Goal: Task Accomplishment & Management: Manage account settings

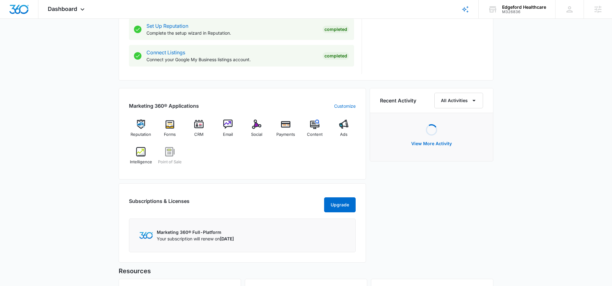
scroll to position [335, 0]
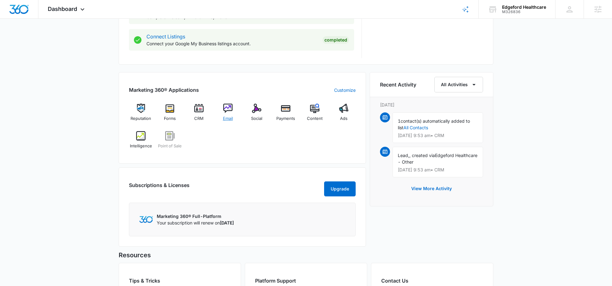
click at [223, 108] on img at bounding box center [227, 108] width 9 height 9
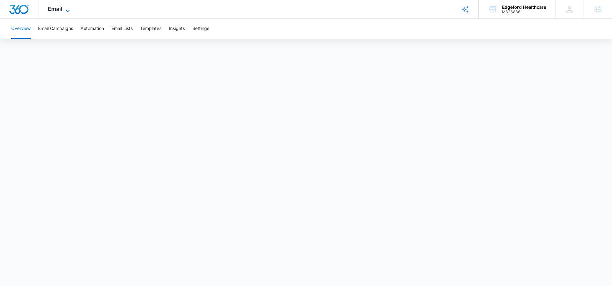
click at [67, 11] on icon at bounding box center [67, 10] width 7 height 7
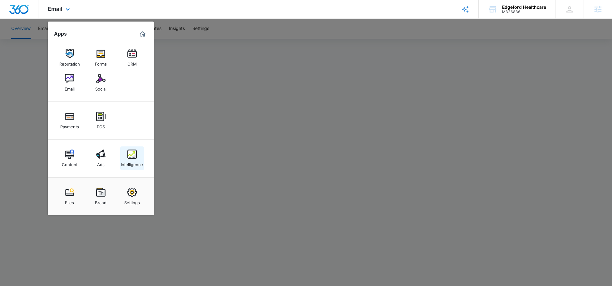
click at [127, 147] on link "Intelligence" at bounding box center [132, 159] width 24 height 24
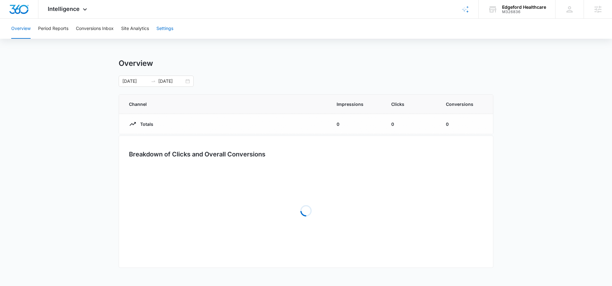
click at [170, 25] on button "Settings" at bounding box center [165, 29] width 17 height 20
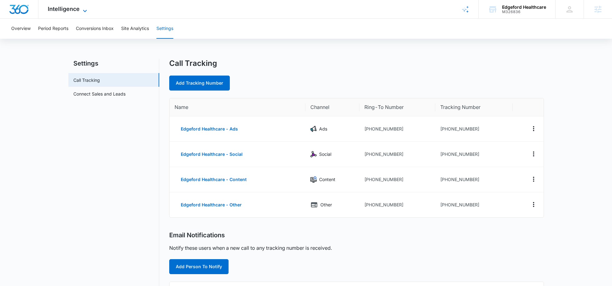
click at [81, 8] on icon at bounding box center [84, 10] width 7 height 7
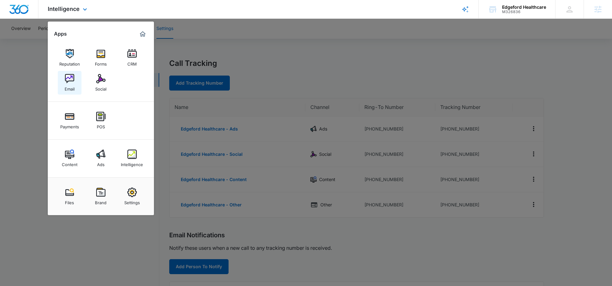
click at [73, 88] on div "Email" at bounding box center [70, 87] width 10 height 8
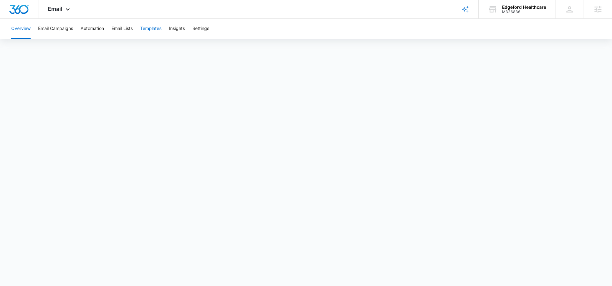
click at [155, 30] on button "Templates" at bounding box center [150, 29] width 21 height 20
click at [196, 30] on button "Settings" at bounding box center [200, 29] width 17 height 20
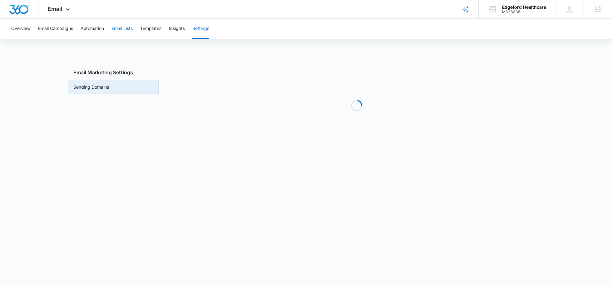
click at [130, 27] on button "Email Lists" at bounding box center [122, 29] width 21 height 20
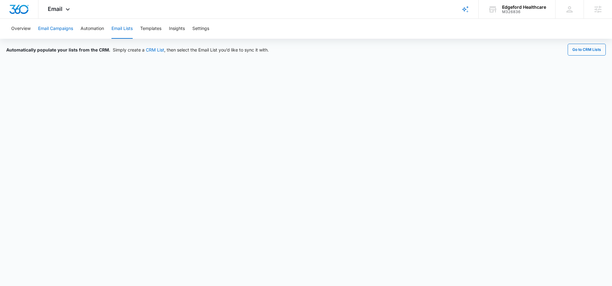
click at [69, 29] on button "Email Campaigns" at bounding box center [55, 29] width 35 height 20
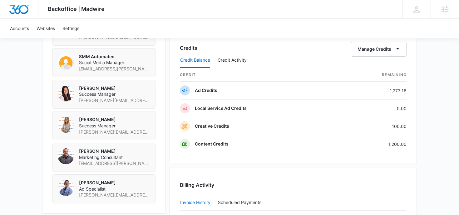
scroll to position [494, 0]
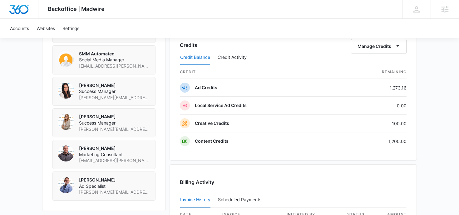
click at [366, 50] on div "Credit Balance Credit Activity" at bounding box center [293, 58] width 227 height 16
click at [368, 46] on button "Manage Credits" at bounding box center [379, 46] width 56 height 15
click at [369, 69] on button "Transfer Credits" at bounding box center [379, 66] width 55 height 9
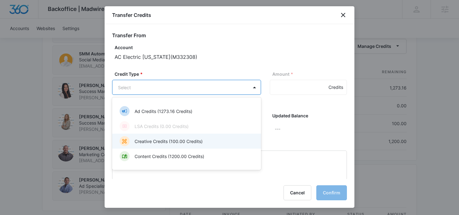
click at [204, 144] on div "Creative Credits (100.00 Credits)" at bounding box center [186, 141] width 133 height 10
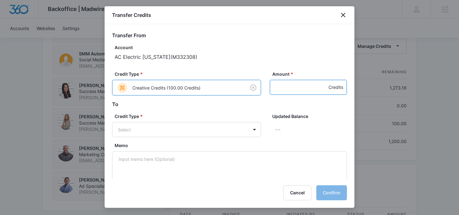
click at [305, 82] on input "Amount *" at bounding box center [308, 87] width 77 height 15
type input "100"
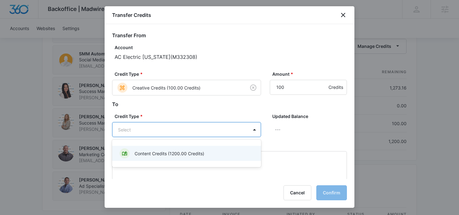
click at [196, 153] on p "Content Credits (1200.00 Credits)" at bounding box center [170, 153] width 70 height 7
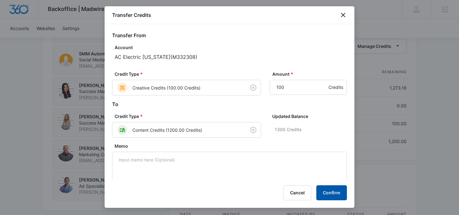
click at [328, 192] on button "Confirm" at bounding box center [331, 192] width 31 height 15
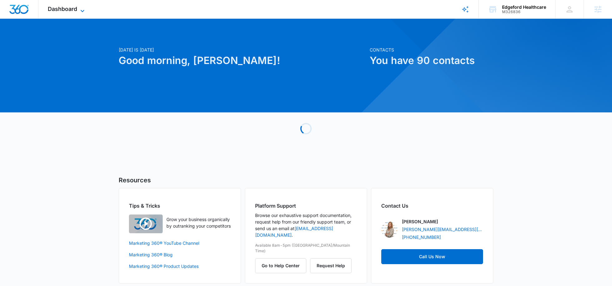
click at [75, 10] on span "Dashboard" at bounding box center [62, 9] width 29 height 7
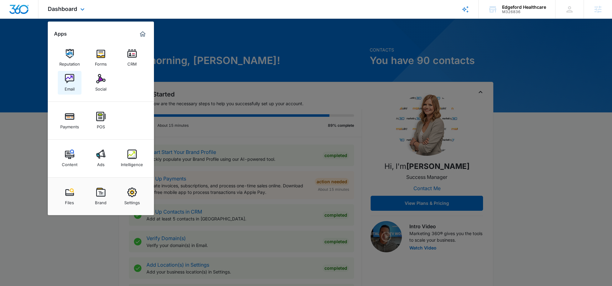
click at [72, 87] on div "Email" at bounding box center [70, 87] width 10 height 8
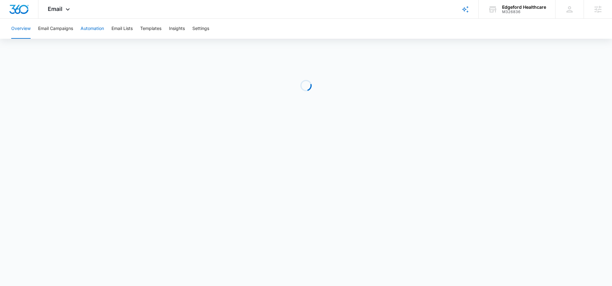
click at [89, 30] on button "Automation" at bounding box center [92, 29] width 23 height 20
click at [65, 30] on button "Email Campaigns" at bounding box center [55, 29] width 35 height 20
click at [26, 31] on button "Overview" at bounding box center [20, 29] width 19 height 20
